Goal: Information Seeking & Learning: Learn about a topic

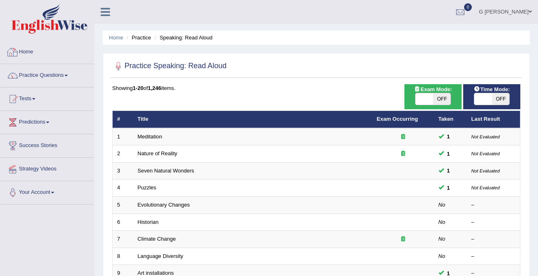
click at [35, 48] on link "Home" at bounding box center [47, 51] width 94 height 21
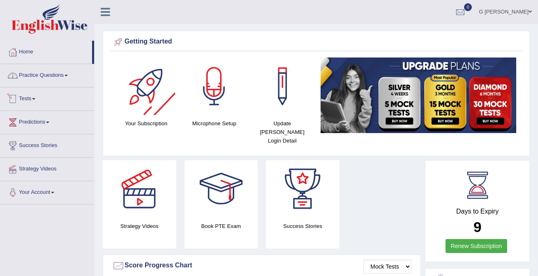
click at [67, 78] on link "Practice Questions" at bounding box center [47, 74] width 94 height 21
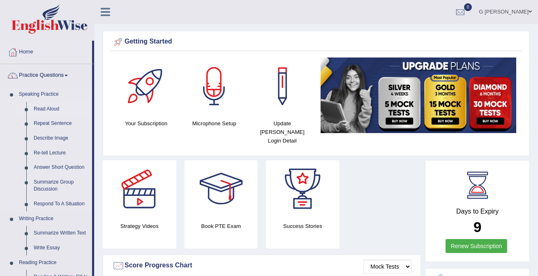
click at [56, 111] on link "Read Aloud" at bounding box center [61, 109] width 62 height 15
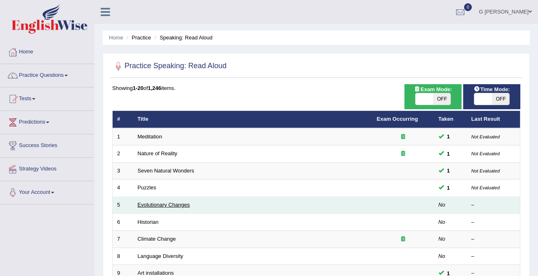
click at [177, 202] on link "Evolutionary Changes" at bounding box center [164, 205] width 52 height 6
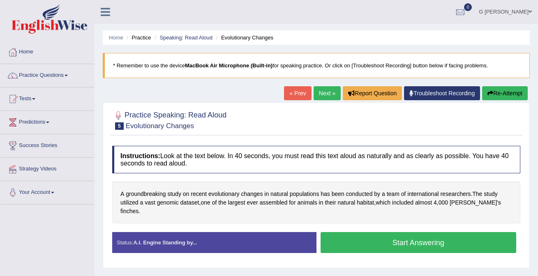
click at [359, 236] on button "Start Answering" at bounding box center [418, 242] width 196 height 21
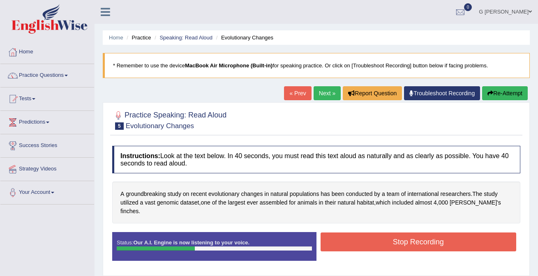
click at [368, 232] on button "Stop Recording" at bounding box center [418, 241] width 196 height 19
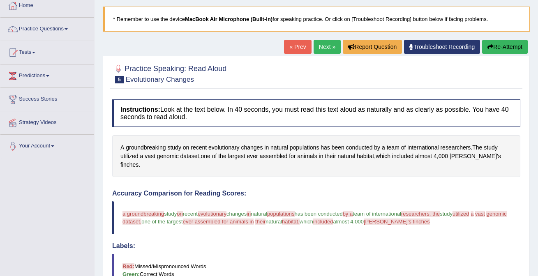
scroll to position [46, 0]
click at [55, 35] on link "Practice Questions" at bounding box center [47, 28] width 94 height 21
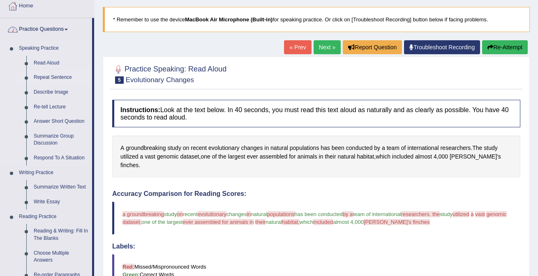
click at [65, 74] on link "Repeat Sentence" at bounding box center [61, 77] width 62 height 15
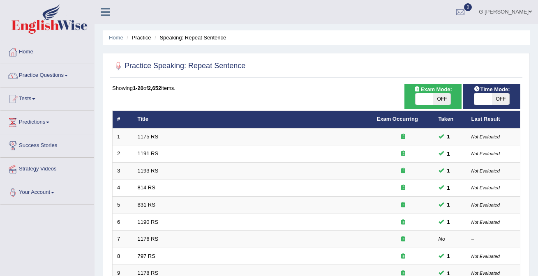
click at [434, 101] on span "OFF" at bounding box center [442, 98] width 18 height 11
checkbox input "true"
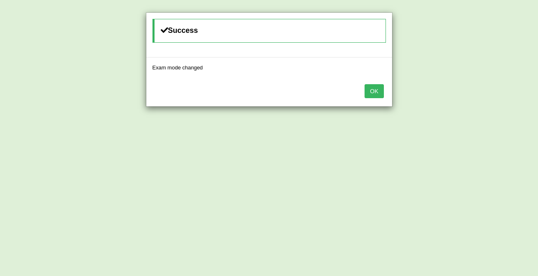
click at [371, 94] on button "OK" at bounding box center [373, 91] width 19 height 14
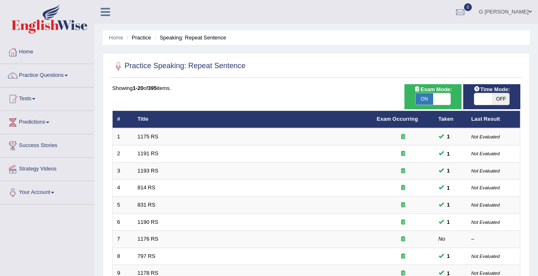
click at [494, 104] on span "OFF" at bounding box center [501, 98] width 18 height 11
checkbox input "true"
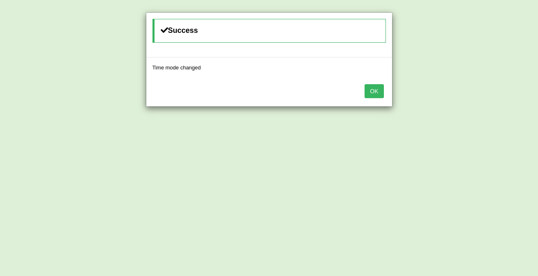
click at [375, 88] on button "OK" at bounding box center [373, 91] width 19 height 14
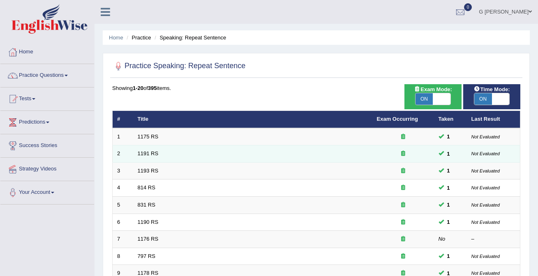
scroll to position [268, 0]
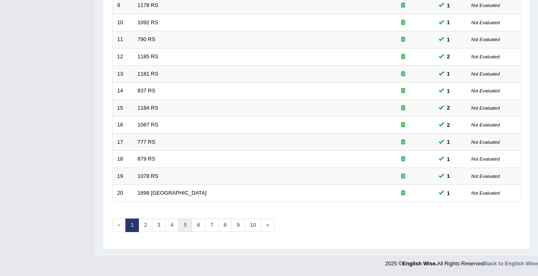
click at [184, 226] on link "5" at bounding box center [185, 225] width 14 height 14
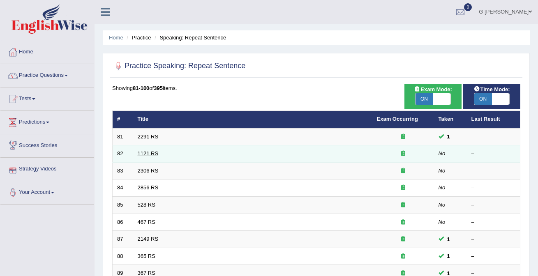
click at [148, 156] on link "1121 RS" at bounding box center [148, 153] width 21 height 6
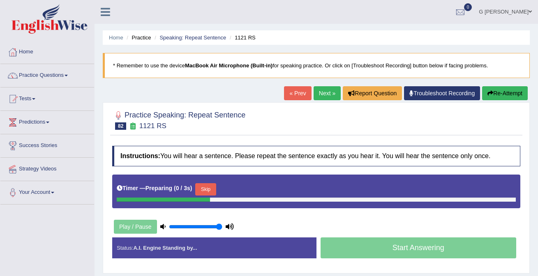
scroll to position [77, 0]
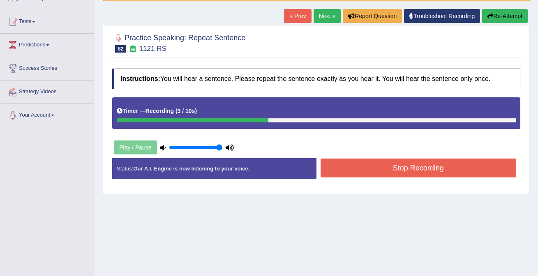
click at [371, 162] on button "Stop Recording" at bounding box center [418, 168] width 196 height 19
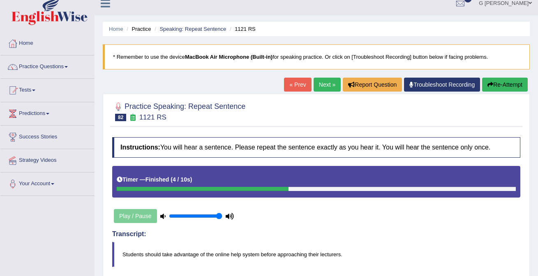
scroll to position [0, 0]
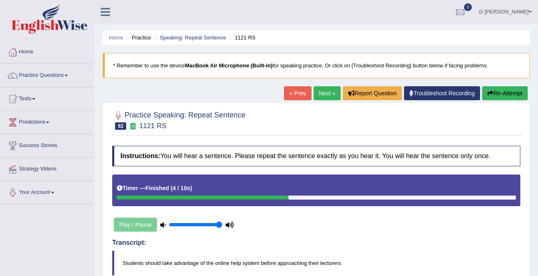
click at [326, 94] on link "Next »" at bounding box center [326, 93] width 27 height 14
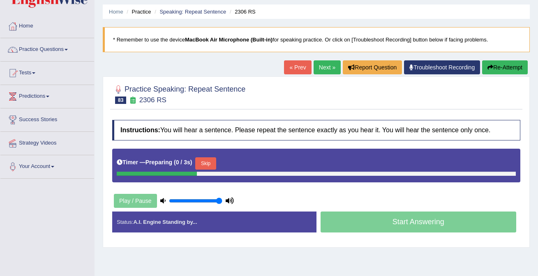
scroll to position [34, 0]
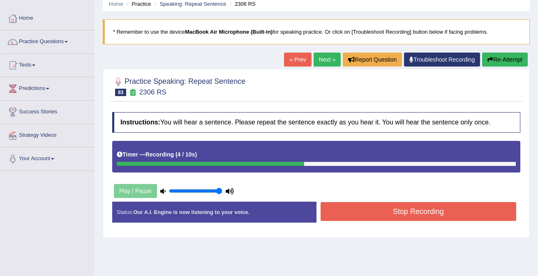
click at [352, 211] on button "Stop Recording" at bounding box center [418, 211] width 196 height 19
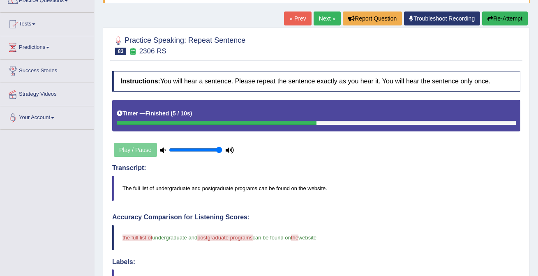
scroll to position [0, 0]
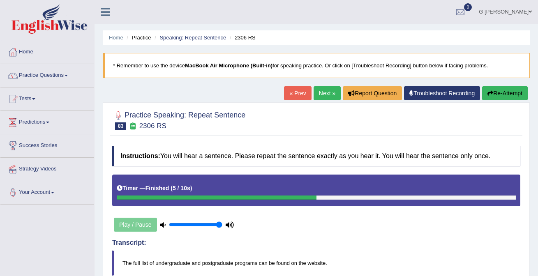
click at [316, 100] on div "« Prev Next » Report Question Troubleshoot Recording Re-Attempt" at bounding box center [407, 94] width 246 height 16
click at [317, 93] on link "Next »" at bounding box center [326, 93] width 27 height 14
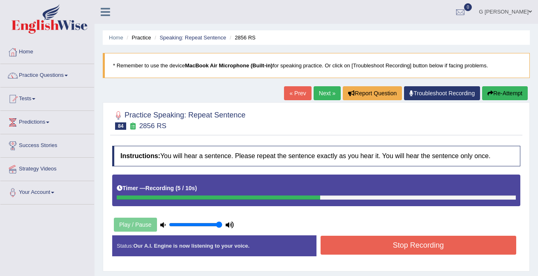
click at [380, 244] on button "Stop Recording" at bounding box center [418, 245] width 196 height 19
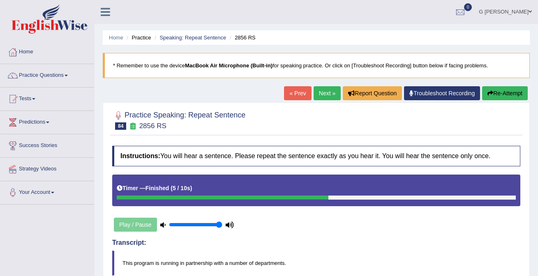
click at [324, 97] on link "Next »" at bounding box center [326, 93] width 27 height 14
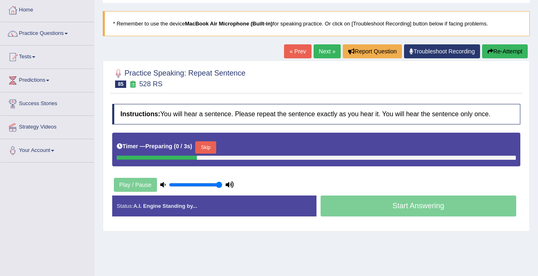
scroll to position [44, 0]
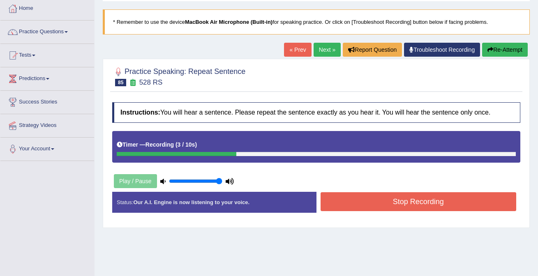
click at [362, 198] on button "Stop Recording" at bounding box center [418, 201] width 196 height 19
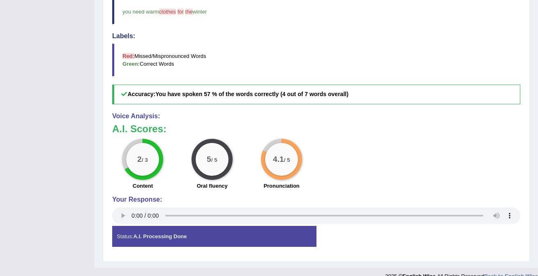
scroll to position [0, 0]
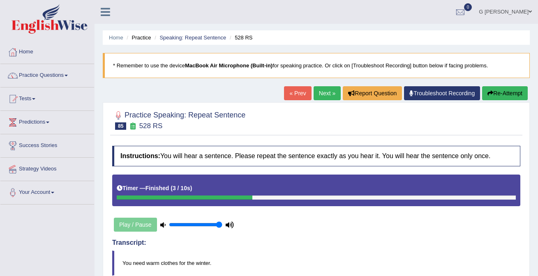
click at [321, 92] on link "Next »" at bounding box center [326, 93] width 27 height 14
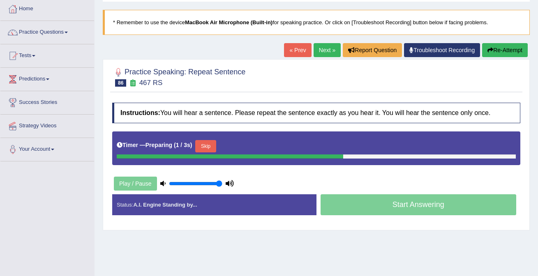
scroll to position [48, 0]
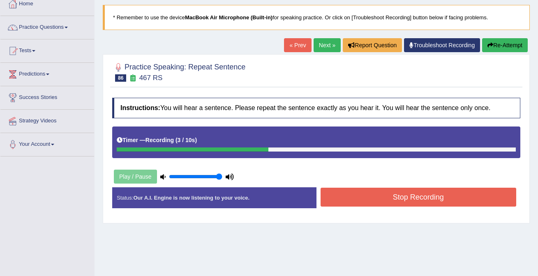
click at [346, 198] on button "Stop Recording" at bounding box center [418, 197] width 196 height 19
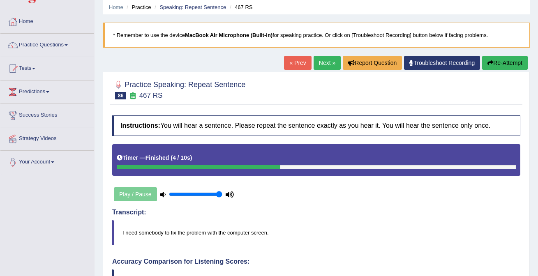
scroll to position [0, 0]
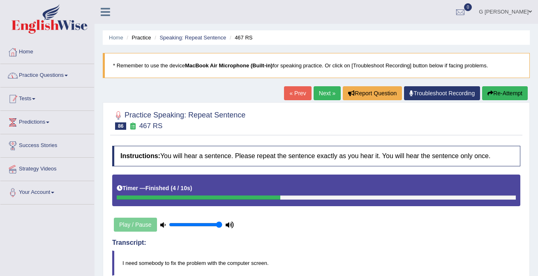
click at [44, 78] on link "Practice Questions" at bounding box center [47, 74] width 94 height 21
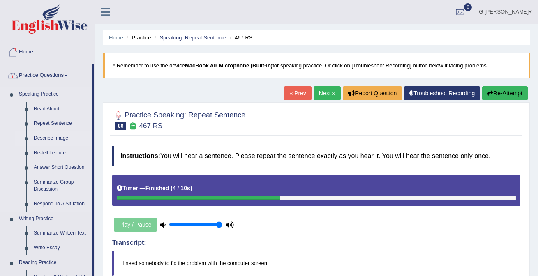
click at [57, 138] on link "Describe Image" at bounding box center [61, 138] width 62 height 15
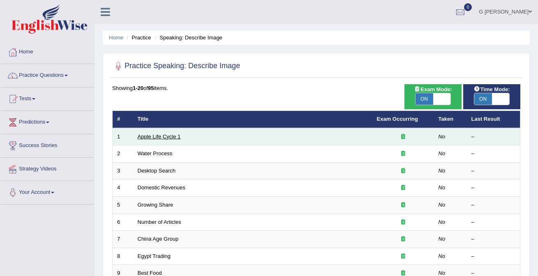
click at [176, 137] on link "Apple Life Cycle 1" at bounding box center [159, 136] width 43 height 6
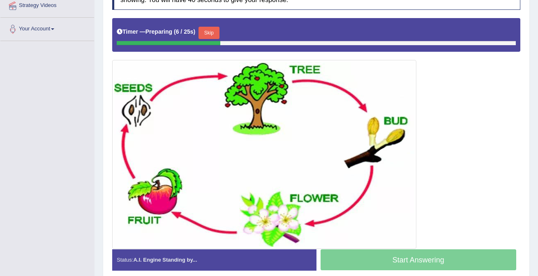
scroll to position [163, 0]
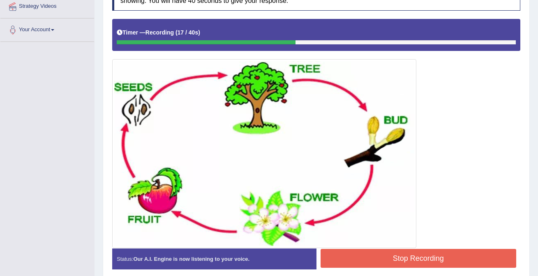
click at [412, 262] on button "Stop Recording" at bounding box center [418, 258] width 196 height 19
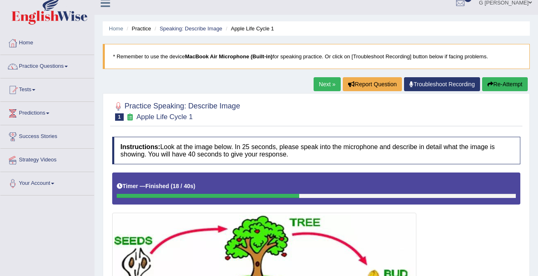
scroll to position [0, 0]
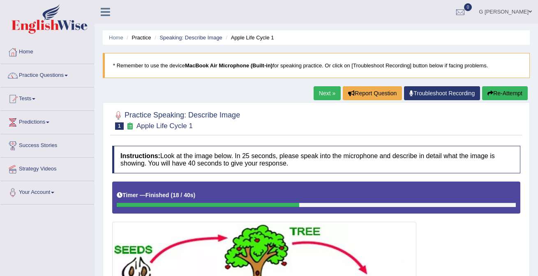
click at [323, 97] on link "Next »" at bounding box center [326, 93] width 27 height 14
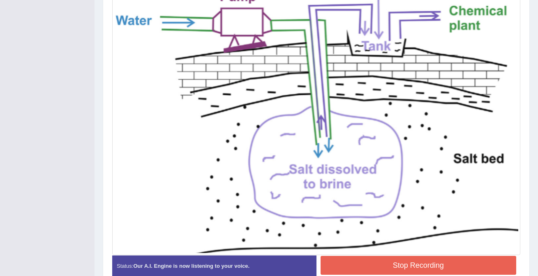
scroll to position [246, 0]
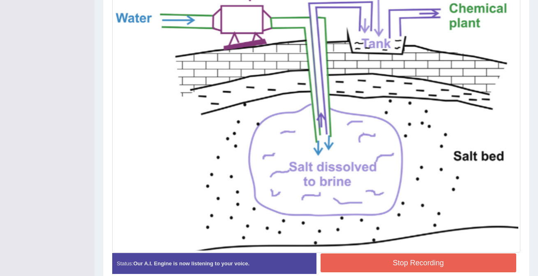
click at [412, 264] on button "Stop Recording" at bounding box center [418, 262] width 196 height 19
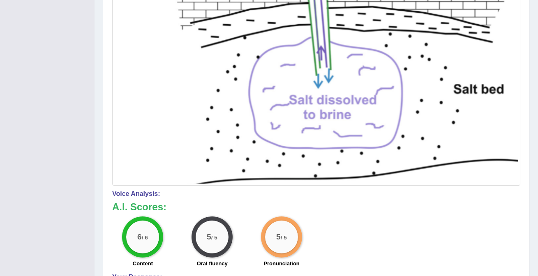
scroll to position [452, 0]
